Goal: Information Seeking & Learning: Check status

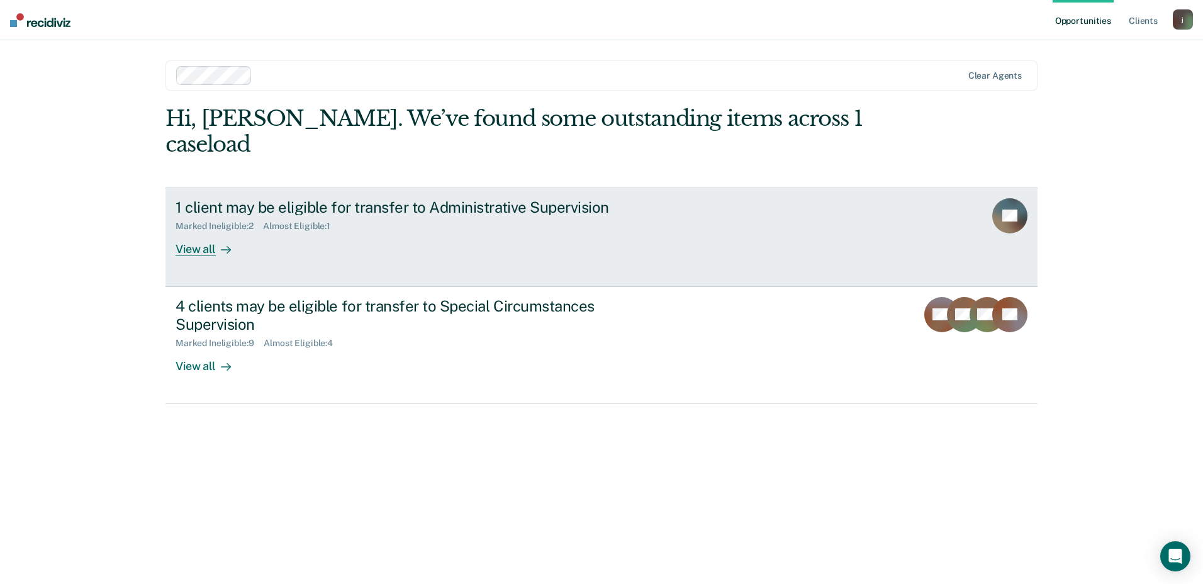
click at [421, 244] on link "1 client may be eligible for transfer to Administrative Supervision Marked Inel…" at bounding box center [601, 236] width 872 height 99
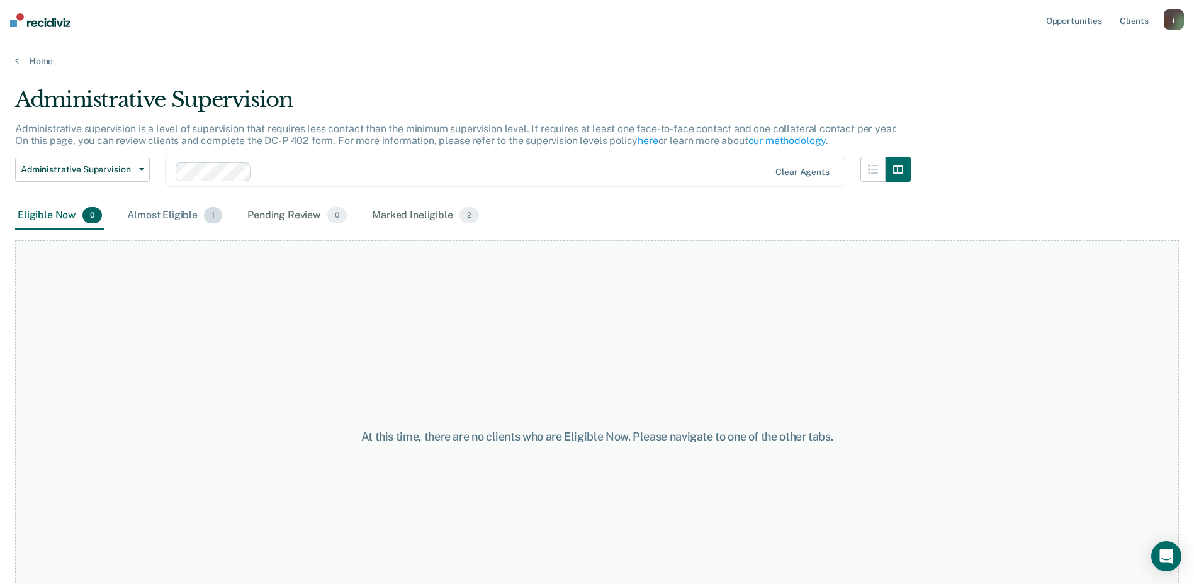
click at [165, 222] on div "Almost Eligible 1" at bounding box center [175, 216] width 100 height 28
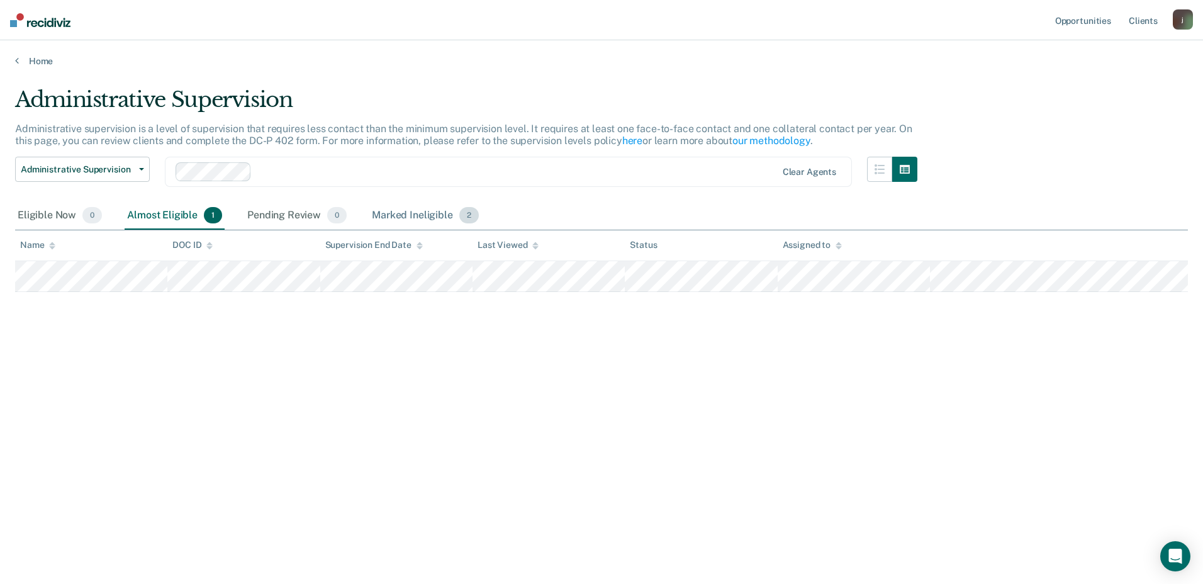
click at [391, 217] on div "Marked Ineligible 2" at bounding box center [425, 216] width 112 height 28
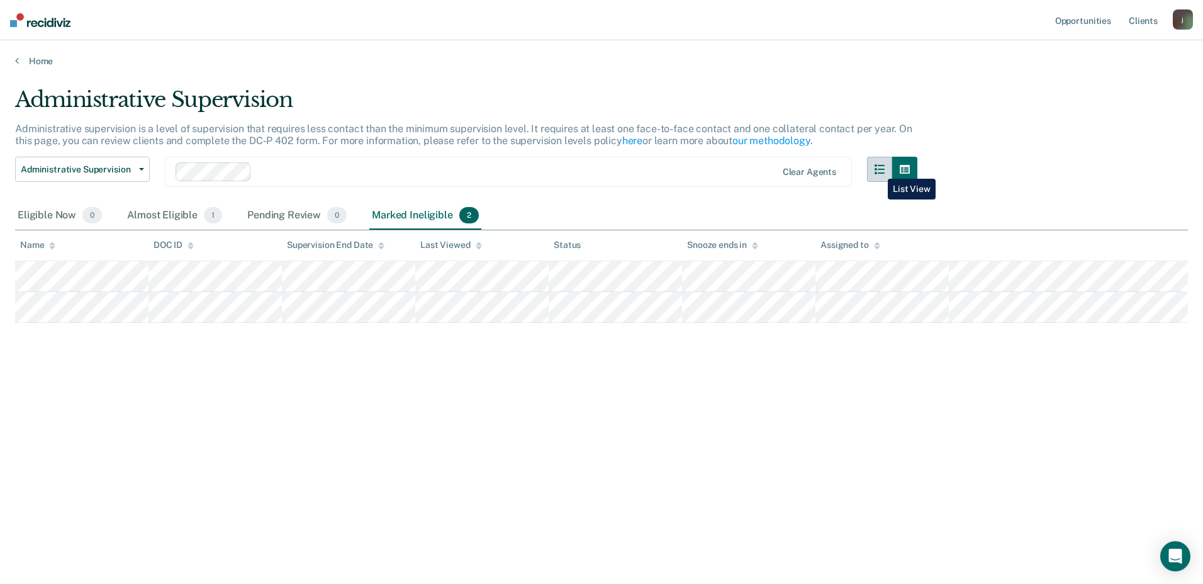
click at [884, 167] on icon "button" at bounding box center [880, 169] width 10 height 10
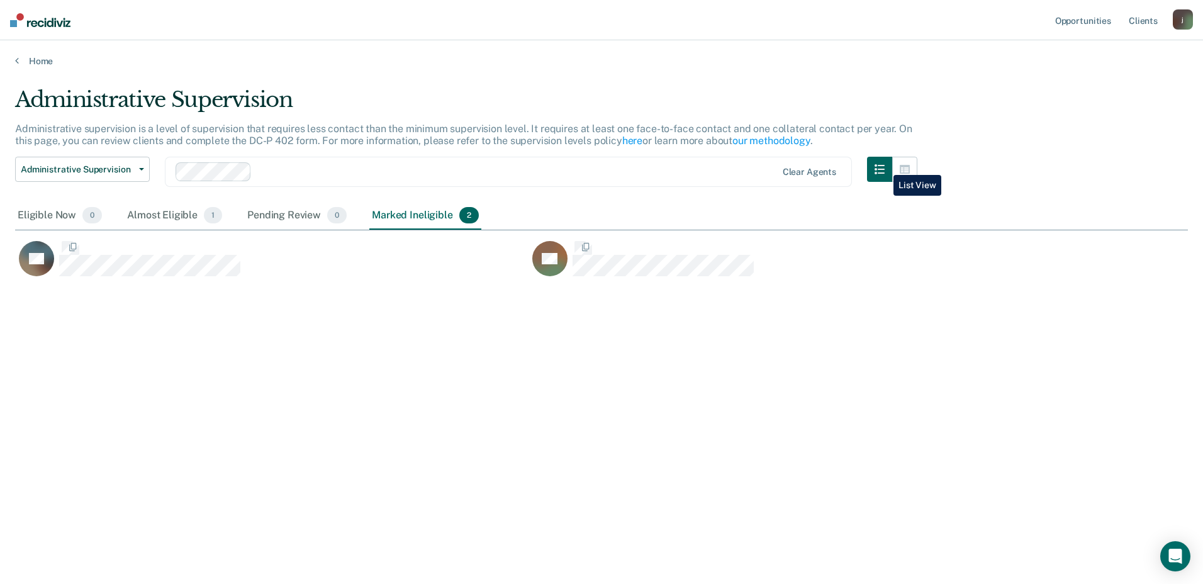
scroll to position [393, 1163]
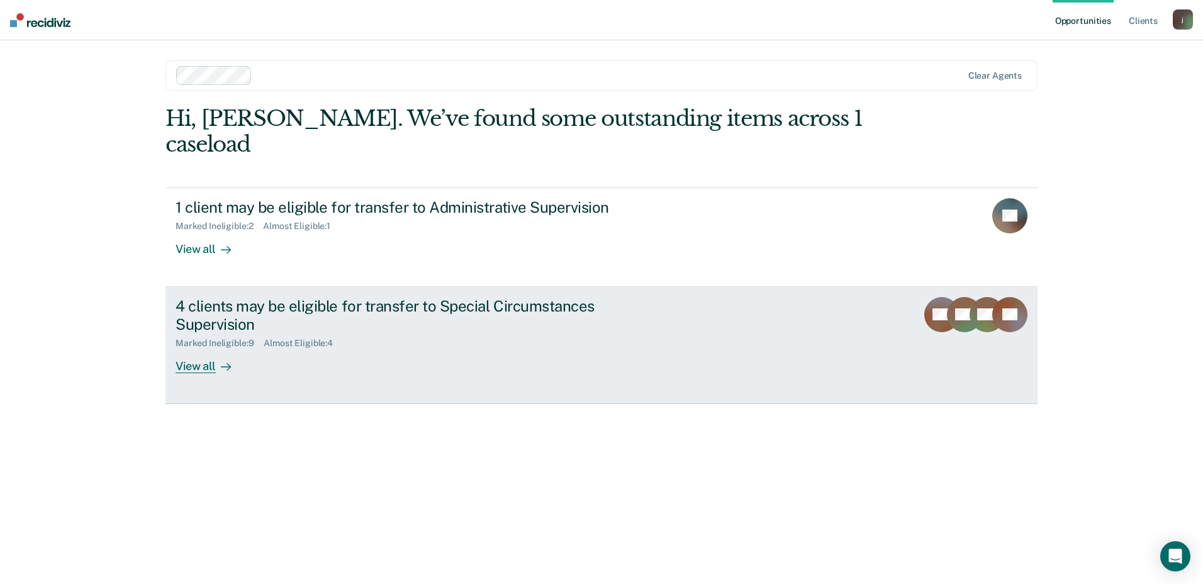
click at [311, 333] on div "Marked Ineligible : 9 Almost Eligible : 4" at bounding box center [397, 341] width 442 height 16
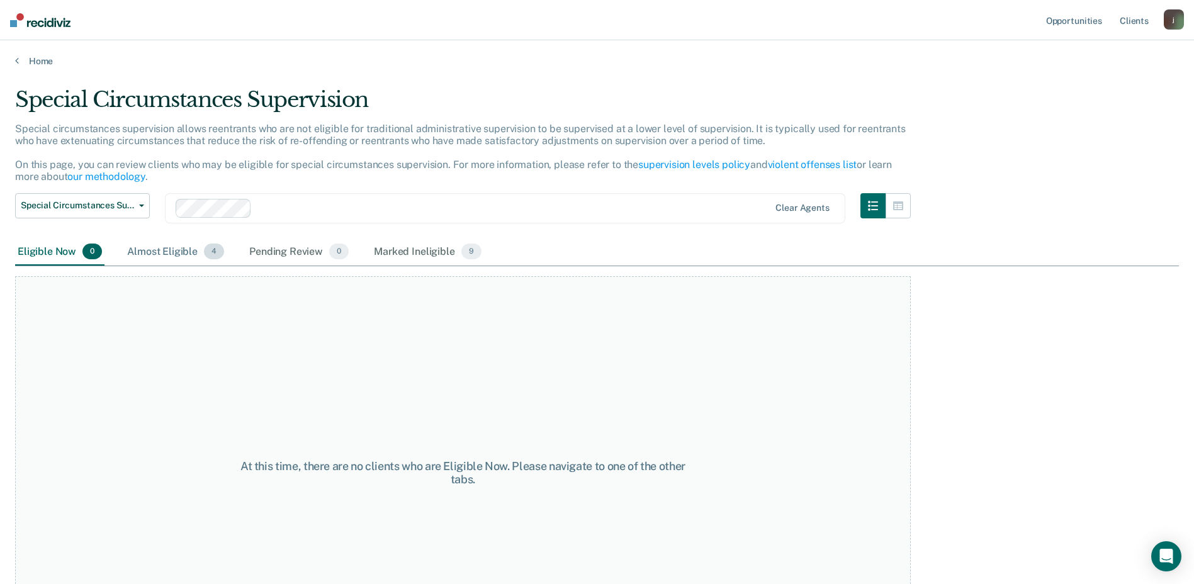
click at [192, 257] on div "Almost Eligible 4" at bounding box center [176, 252] width 102 height 28
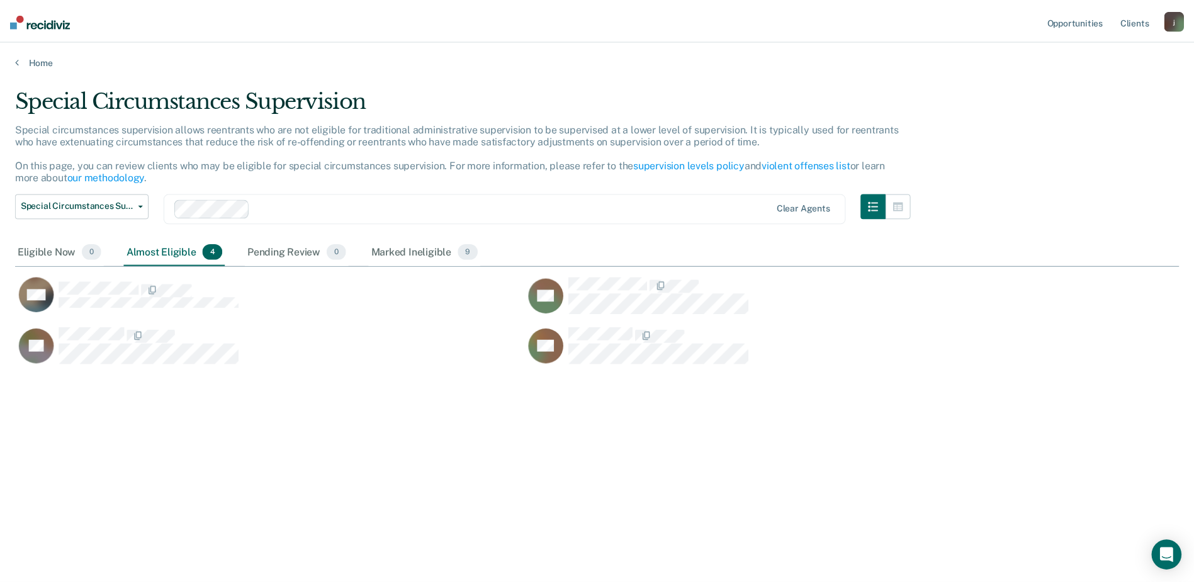
scroll to position [393, 1163]
click at [424, 253] on div "Marked Ineligible 9" at bounding box center [427, 252] width 113 height 28
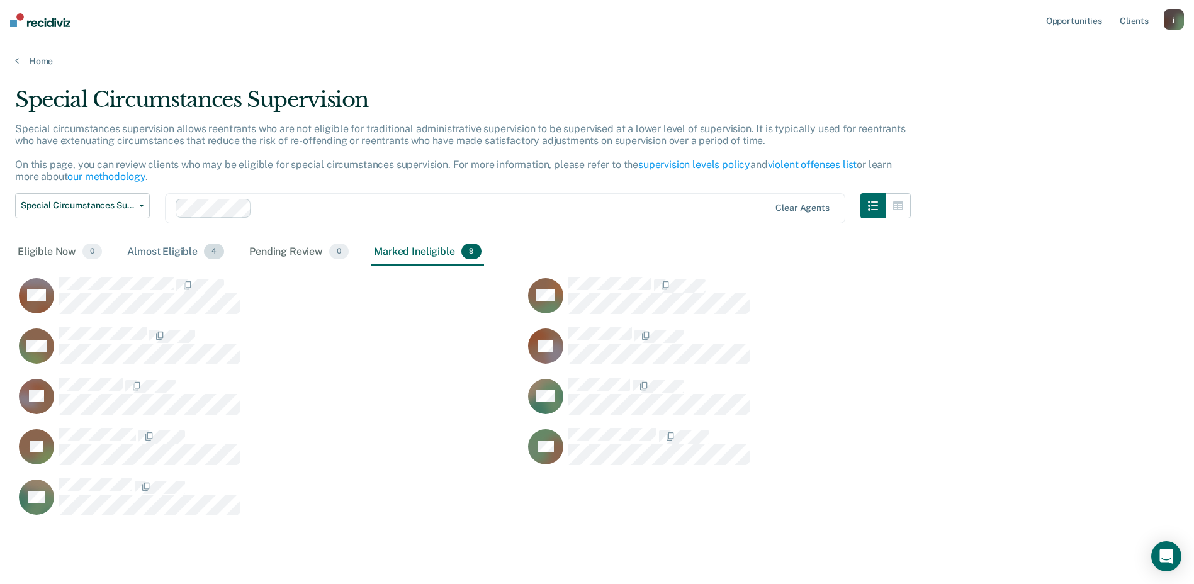
click at [172, 248] on div "Almost Eligible 4" at bounding box center [176, 252] width 102 height 28
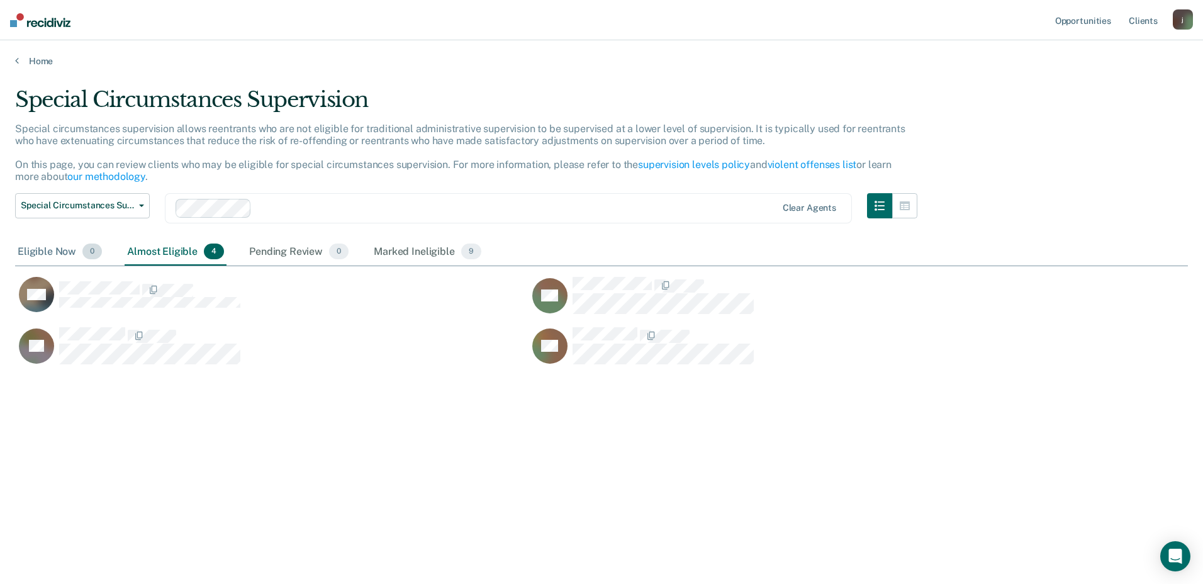
click at [47, 252] on div "Eligible Now 0" at bounding box center [59, 252] width 89 height 28
